Goal: Task Accomplishment & Management: Manage account settings

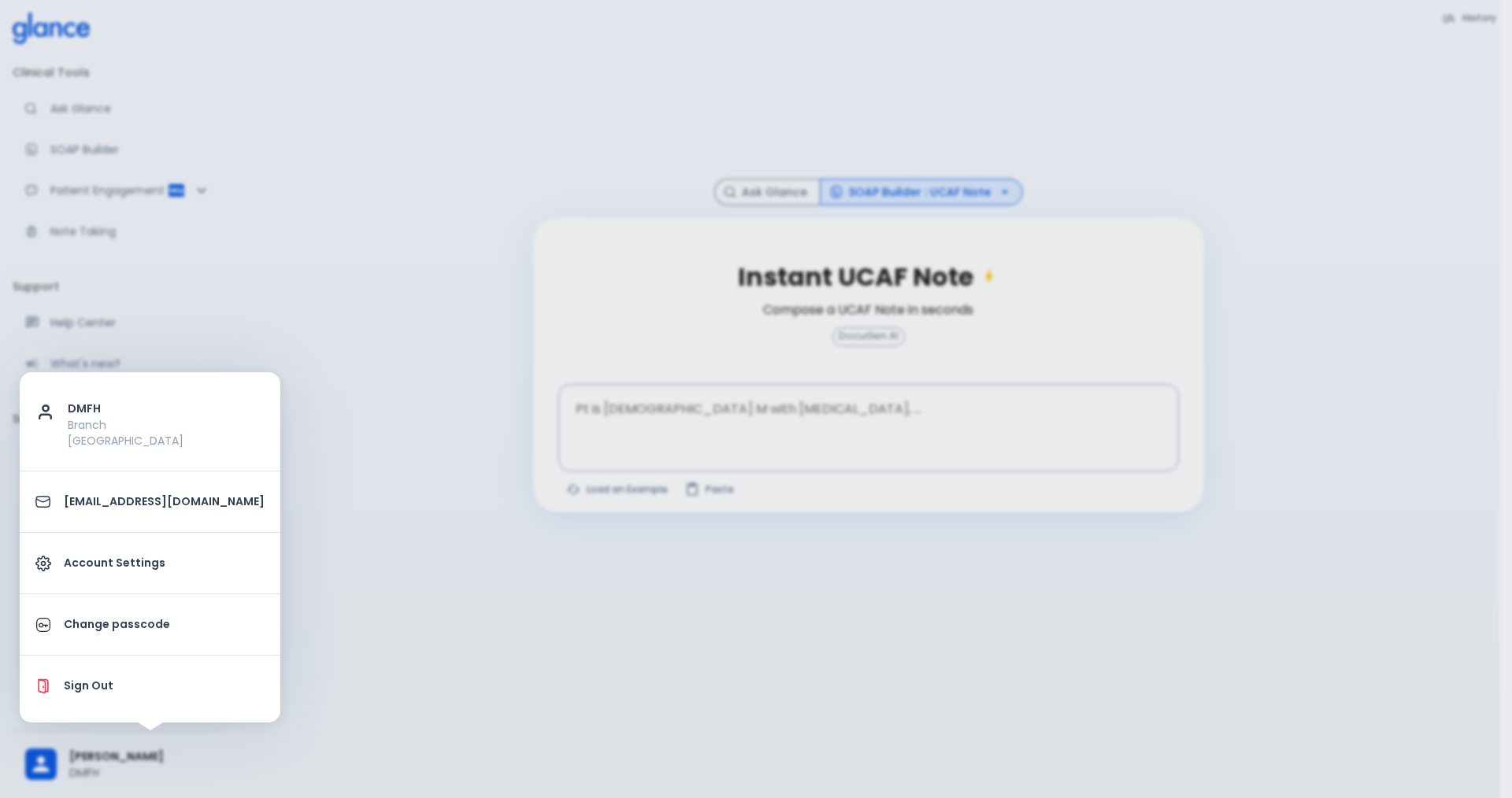
click at [153, 564] on p "Account Settings" at bounding box center [164, 563] width 200 height 17
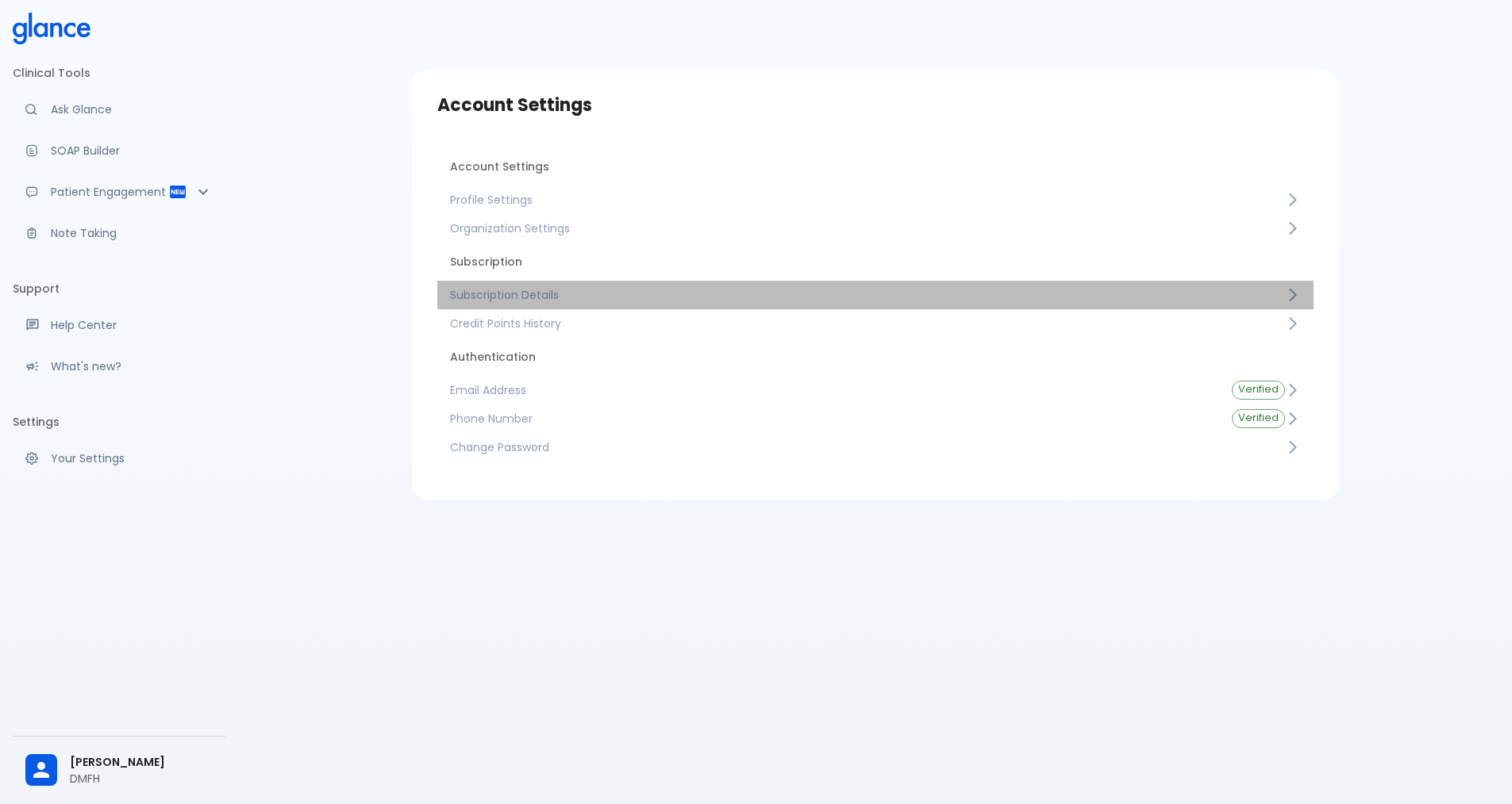
click at [527, 301] on span "Subscription Details" at bounding box center [867, 294] width 835 height 16
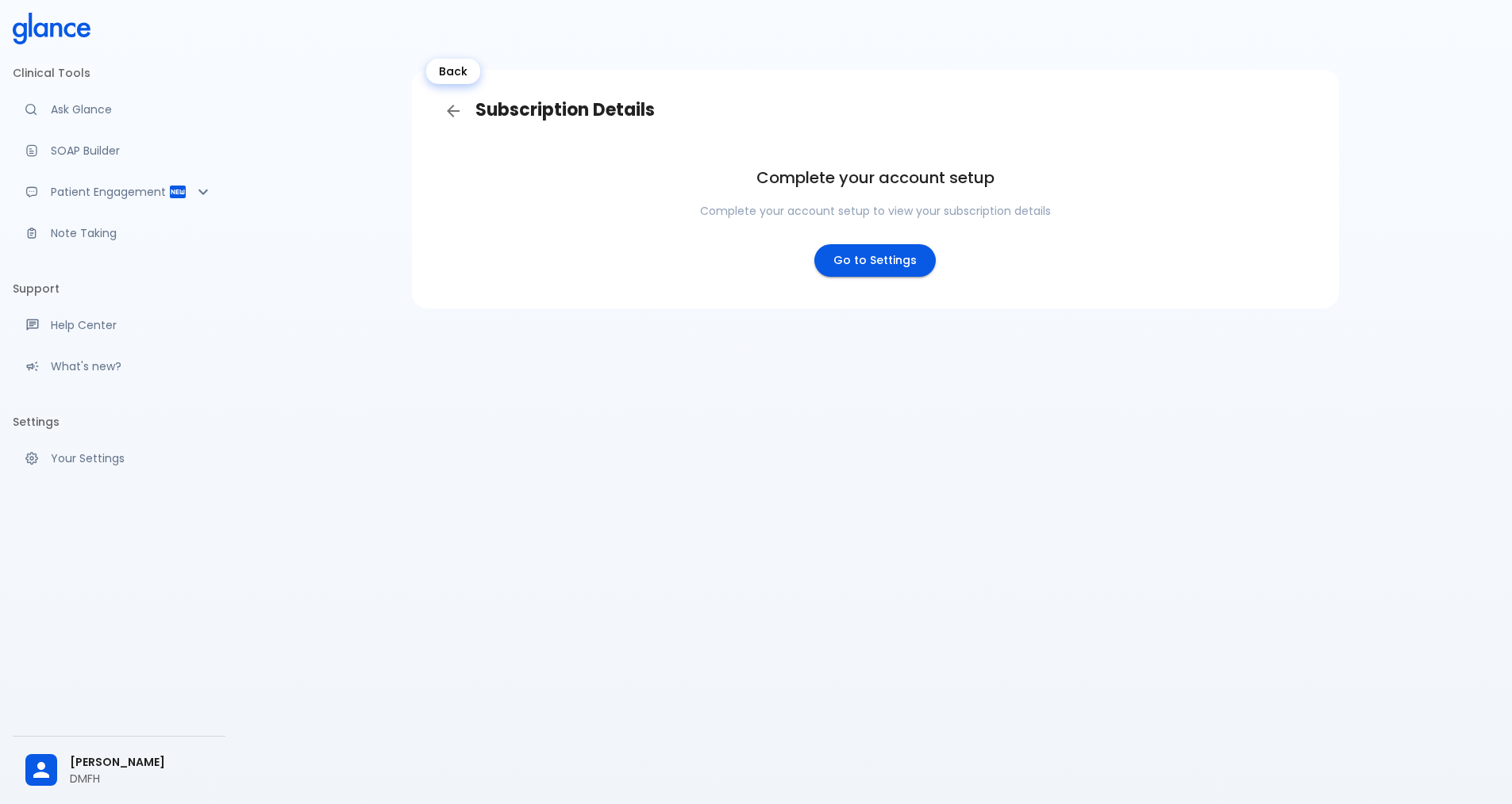
click at [454, 113] on icon "Back" at bounding box center [453, 111] width 19 height 19
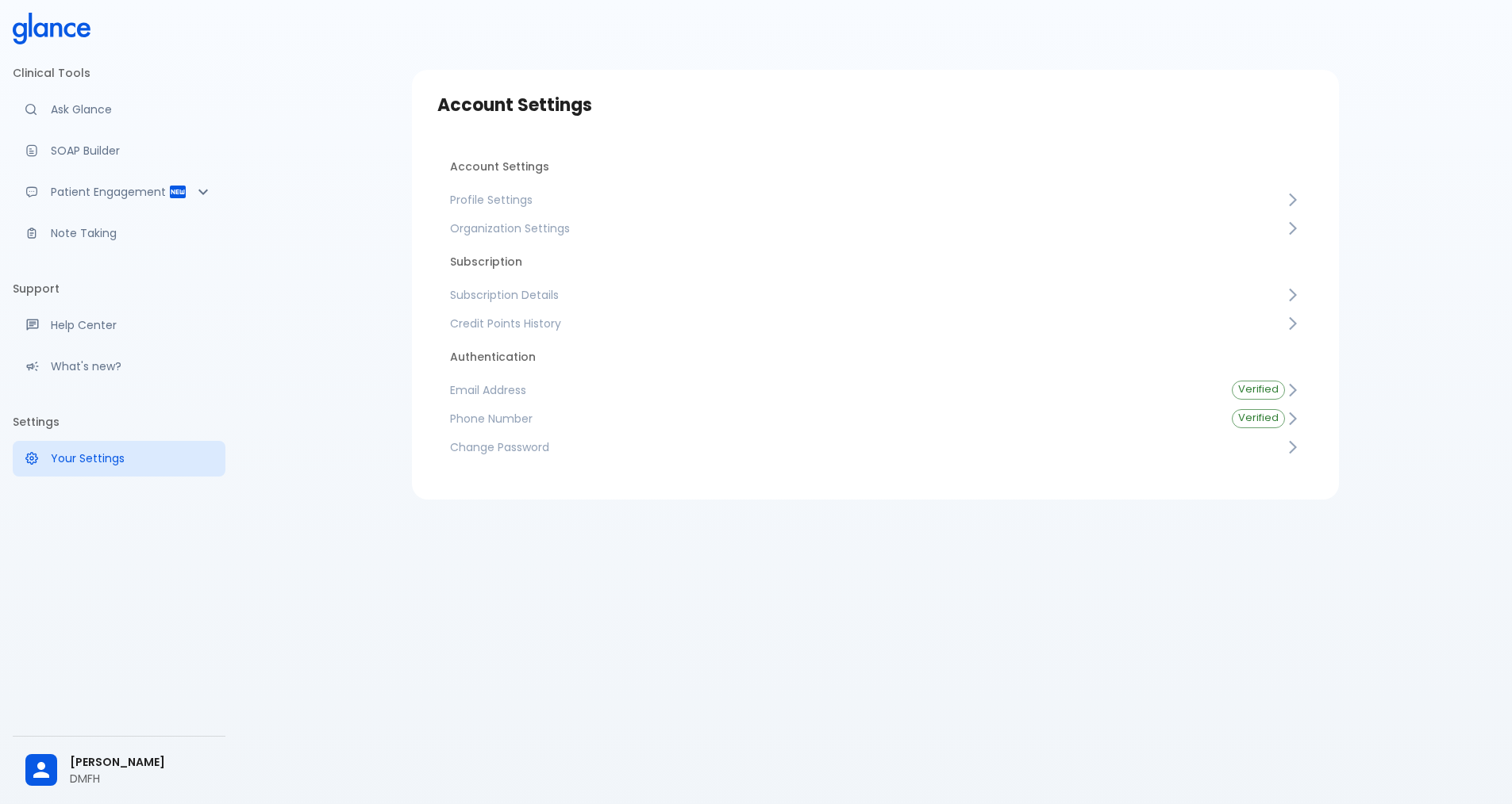
click at [529, 327] on span "Credit Points History" at bounding box center [867, 323] width 835 height 16
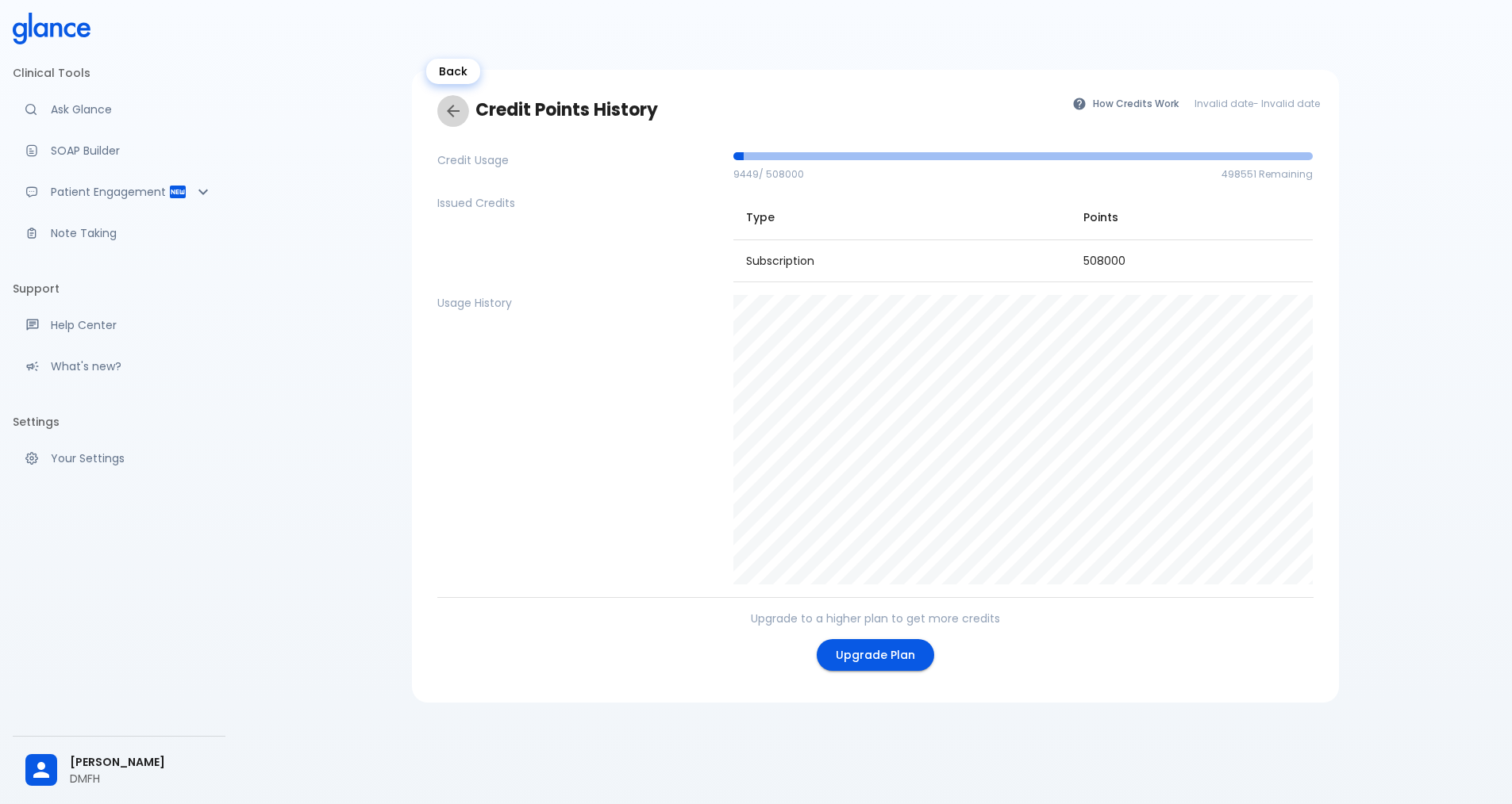
click at [446, 113] on icon "Back" at bounding box center [453, 111] width 19 height 19
